Goal: Navigation & Orientation: Find specific page/section

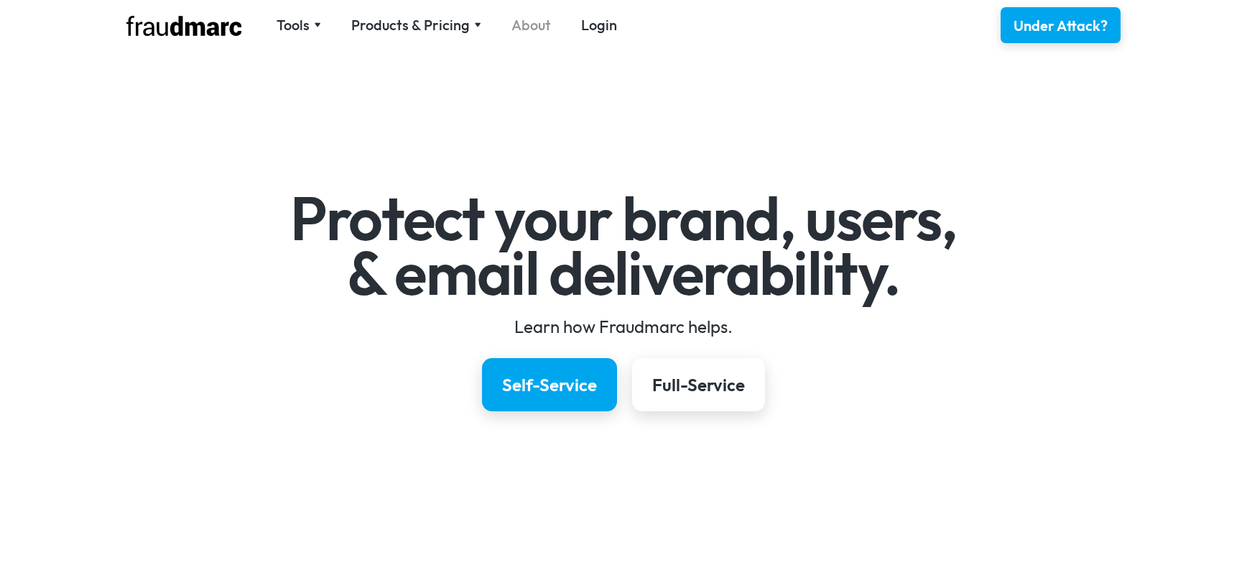
click at [525, 27] on link "About" at bounding box center [532, 25] width 40 height 20
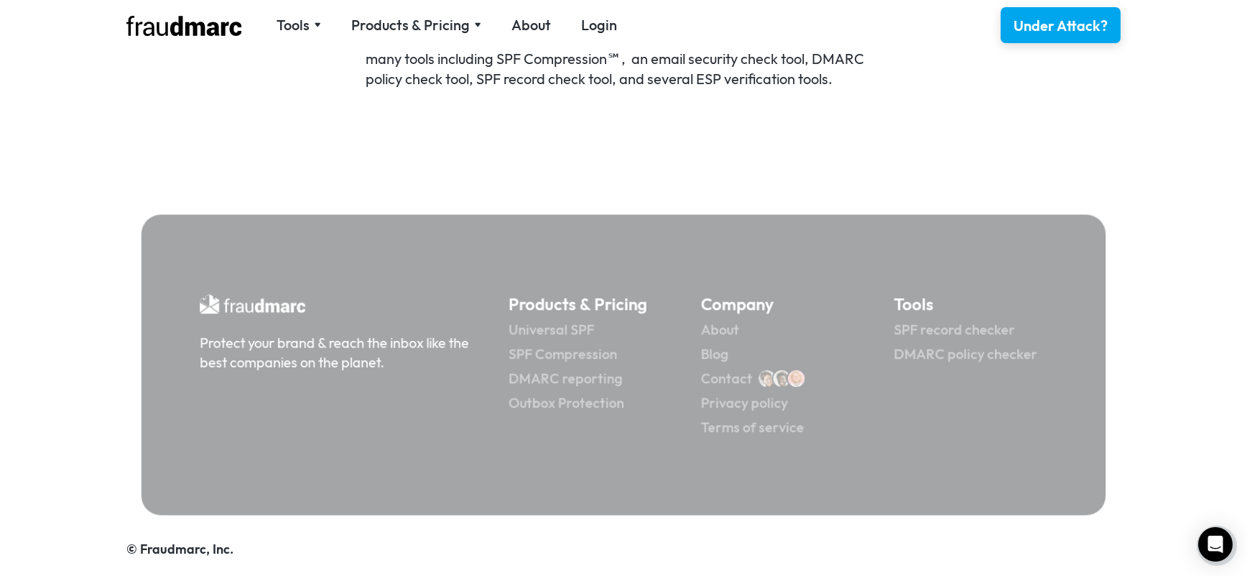
scroll to position [1123, 0]
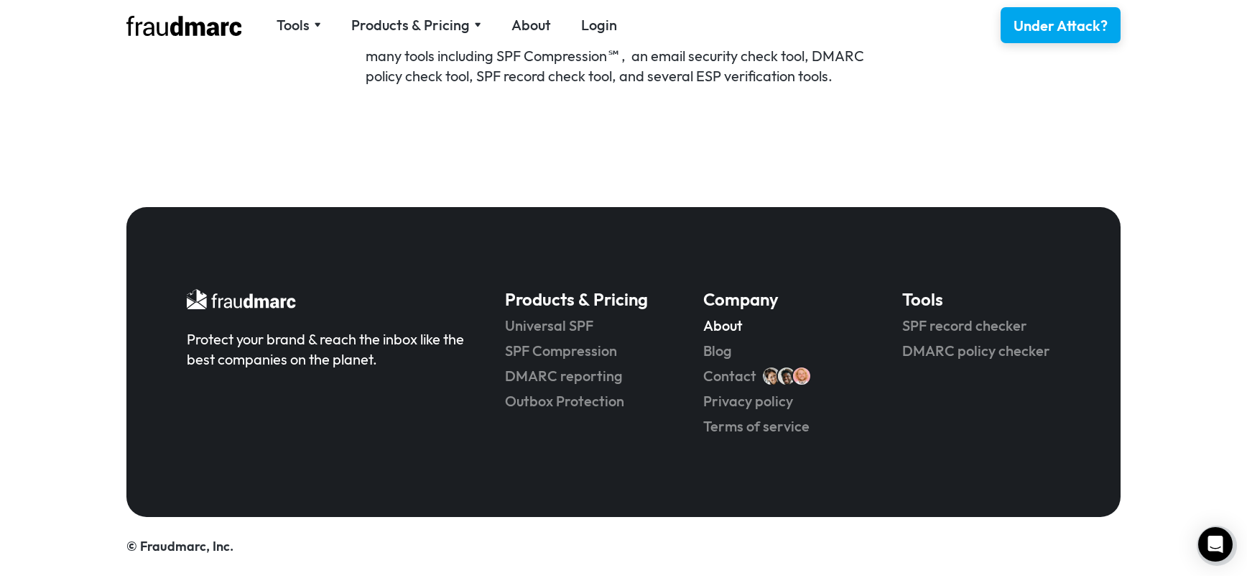
click at [724, 326] on link "About" at bounding box center [783, 325] width 158 height 20
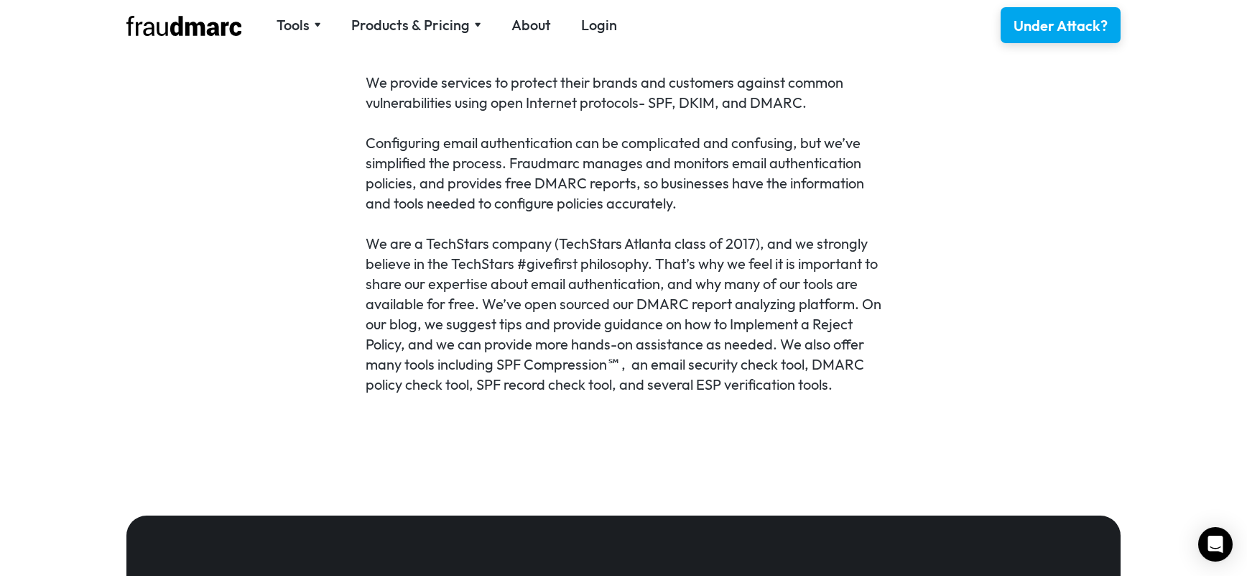
scroll to position [790, 0]
